Goal: Find specific page/section: Find specific page/section

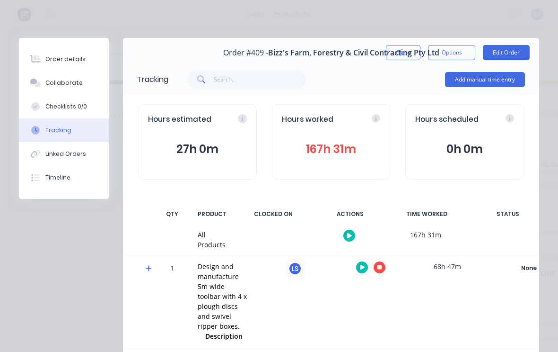
scroll to position [33, 0]
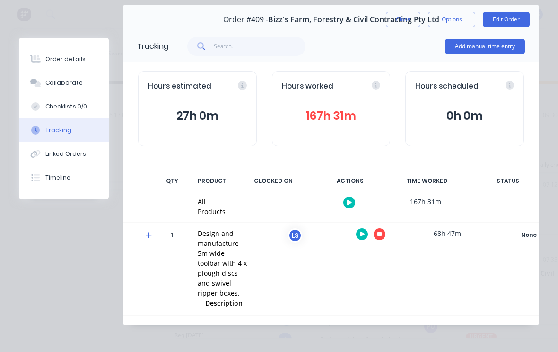
click at [410, 22] on button "Close" at bounding box center [403, 19] width 35 height 15
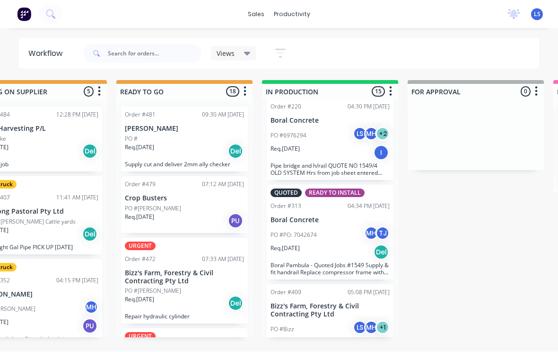
scroll to position [0, 335]
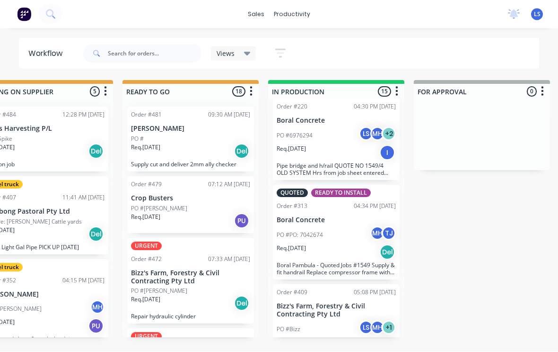
click at [231, 128] on p "[PERSON_NAME]" at bounding box center [190, 129] width 119 height 8
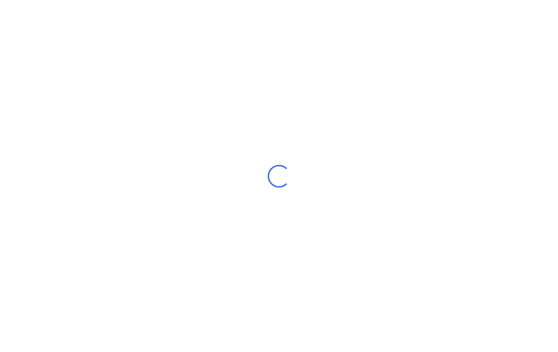
scroll to position [0, 0]
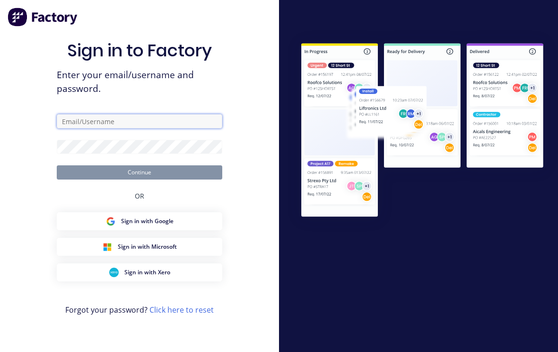
click at [168, 123] on input "text" at bounding box center [140, 121] width 166 height 14
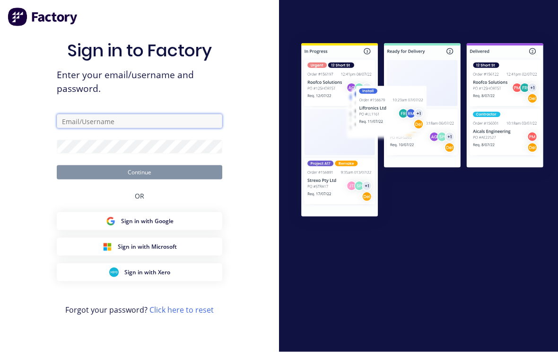
type input "[EMAIL_ADDRESS][DOMAIN_NAME]"
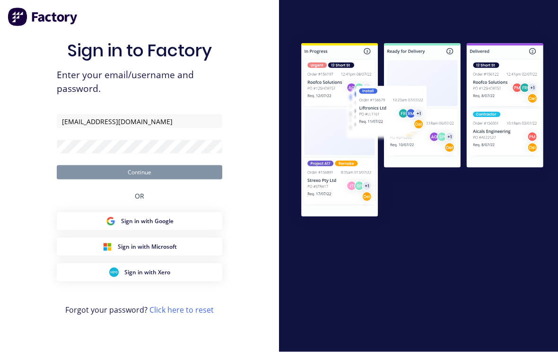
click at [140, 179] on button "Continue" at bounding box center [140, 172] width 166 height 14
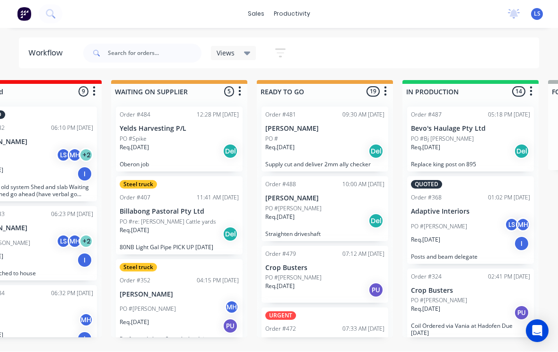
scroll to position [1, 256]
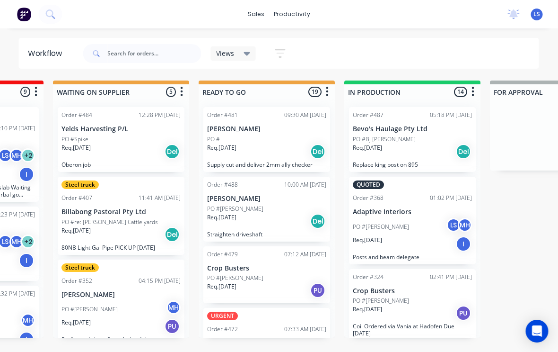
click at [291, 145] on div "Req. [DATE] Del" at bounding box center [267, 151] width 119 height 16
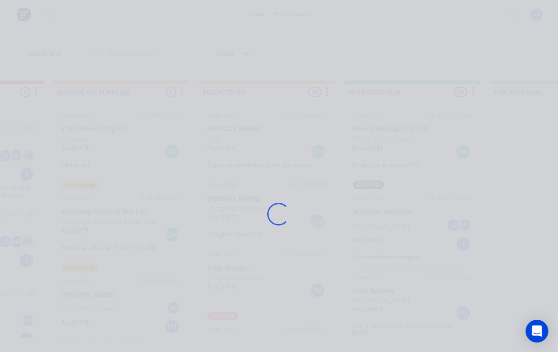
scroll to position [0, 259]
